Goal: Check status: Check status

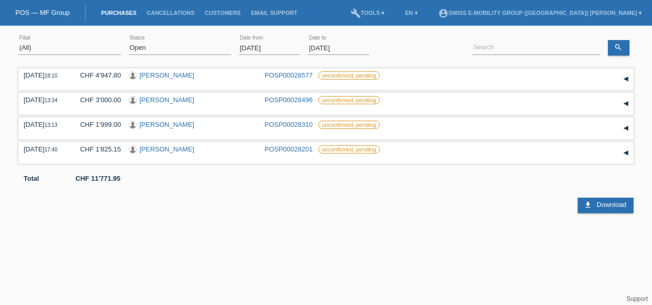
click at [270, 41] on div "[DATE] error Date from" at bounding box center [270, 48] width 62 height 35
click at [253, 47] on input "[DATE]" at bounding box center [270, 48] width 62 height 13
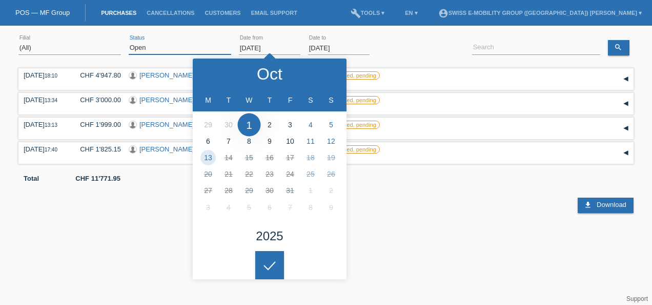
click at [155, 43] on select "(All) New Open Returned Stepped back / Cancelled Completed" at bounding box center [180, 48] width 103 height 12
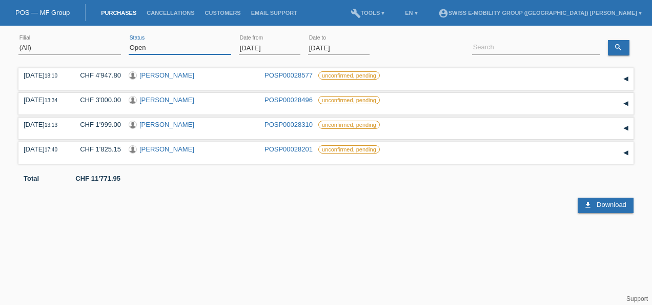
select select "ALL"
click at [129, 42] on select "(All) New Open Returned Stepped back / Cancelled Completed" at bounding box center [180, 48] width 103 height 12
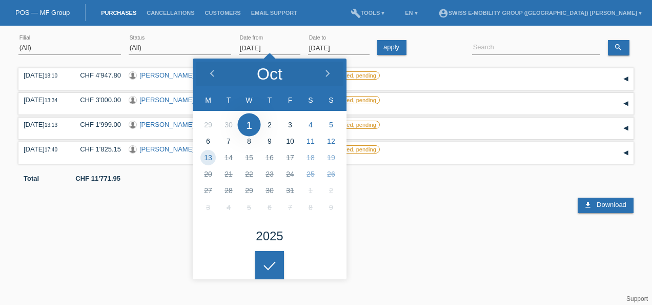
click at [260, 51] on input "[DATE]" at bounding box center [270, 48] width 62 height 13
click at [210, 70] on icon at bounding box center [212, 74] width 8 height 8
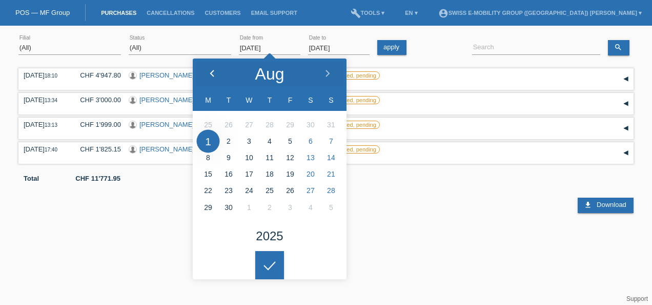
click at [210, 70] on icon at bounding box center [212, 74] width 8 height 8
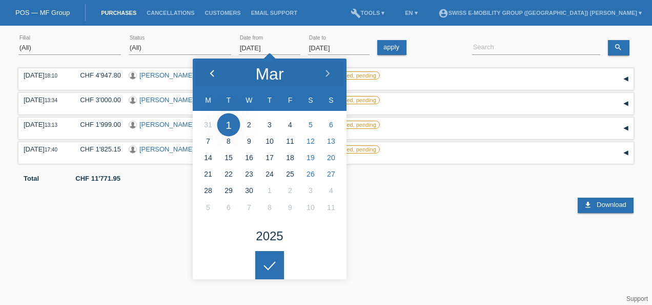
click at [210, 70] on icon at bounding box center [212, 74] width 8 height 8
type input "[DATE]"
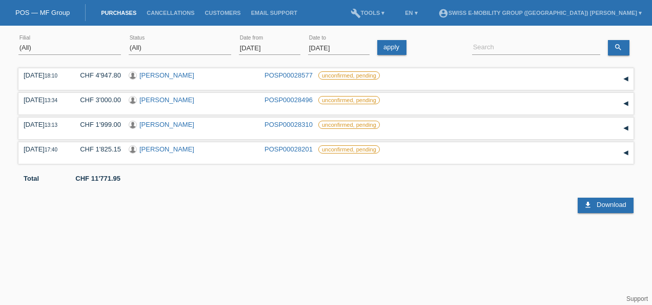
click at [275, 213] on html "You have saved the wrong login page in your bookmarks/favourites. Please do not…" at bounding box center [326, 106] width 652 height 213
click at [488, 48] on input at bounding box center [536, 48] width 128 height 13
paste input "[PERSON_NAME]"
type input "[PERSON_NAME]"
click at [617, 46] on icon "search" at bounding box center [618, 47] width 8 height 8
